Goal: Information Seeking & Learning: Find specific fact

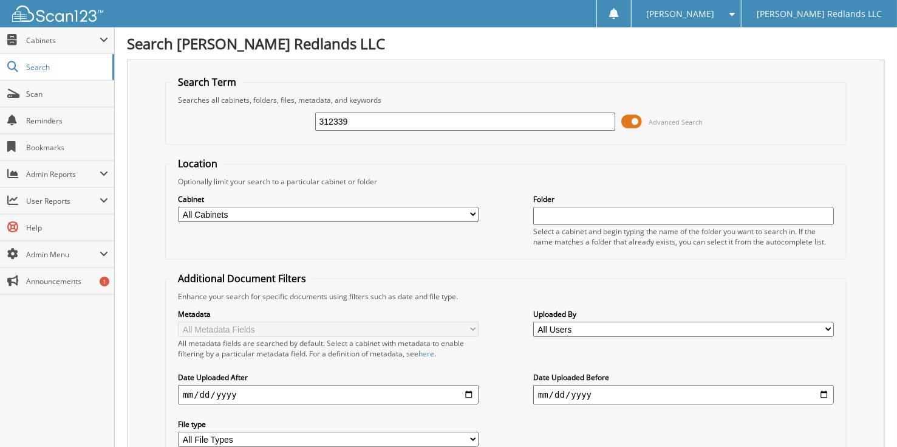
type input "312339"
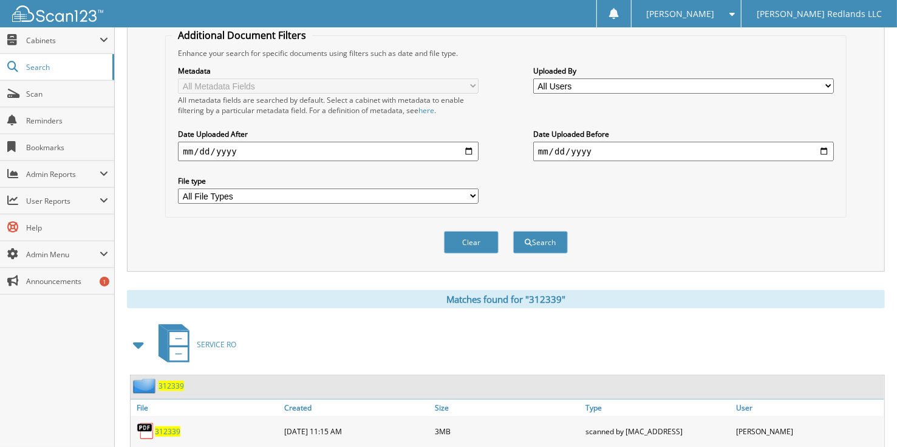
scroll to position [486, 0]
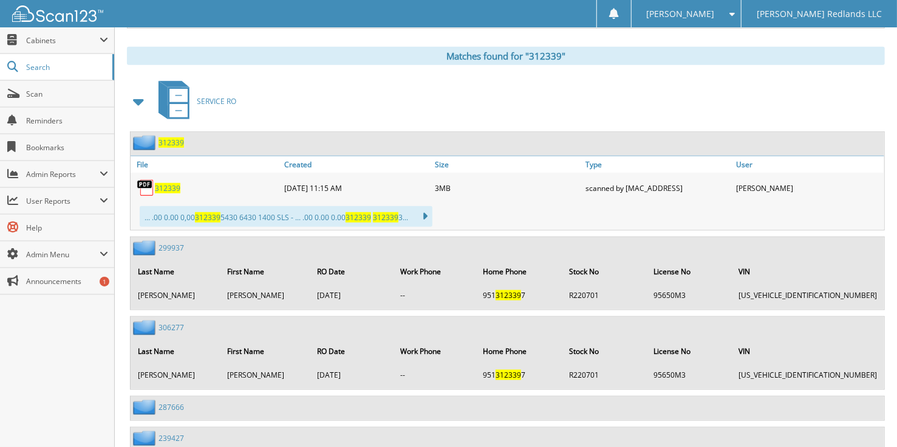
click at [173, 183] on span "312339" at bounding box center [168, 188] width 26 height 10
click at [168, 183] on span "312339" at bounding box center [168, 188] width 26 height 10
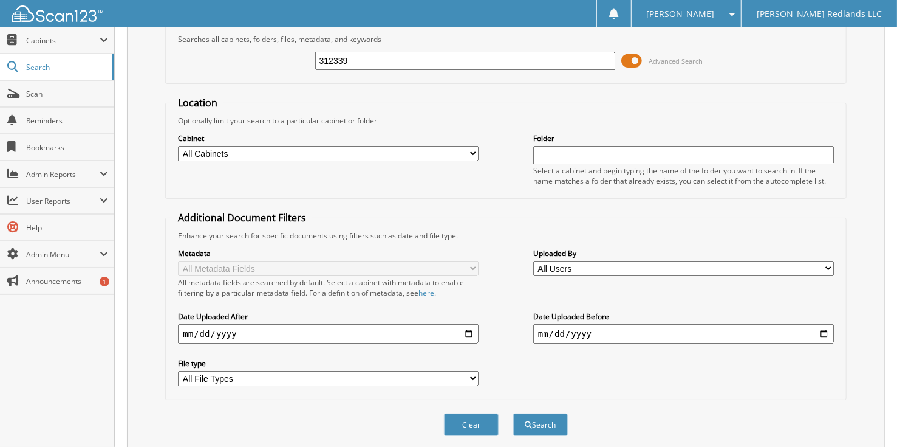
scroll to position [0, 0]
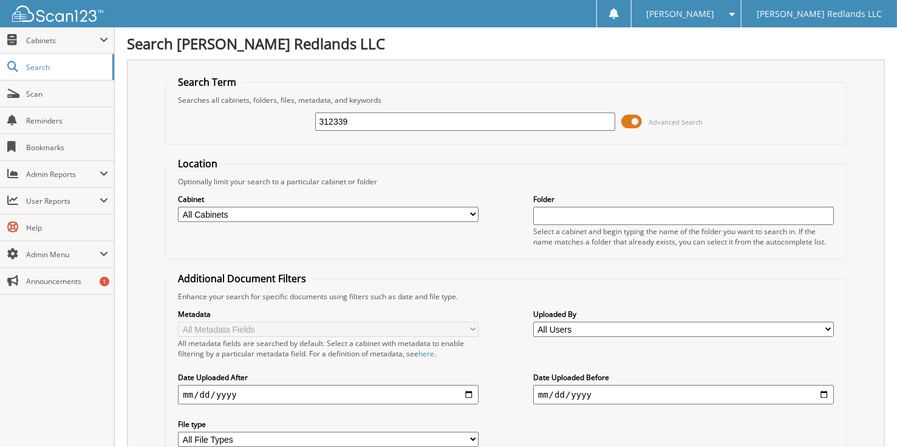
click at [453, 128] on input "312339" at bounding box center [465, 121] width 301 height 18
type input "3"
type input "rp12246"
